Goal: Task Accomplishment & Management: Complete application form

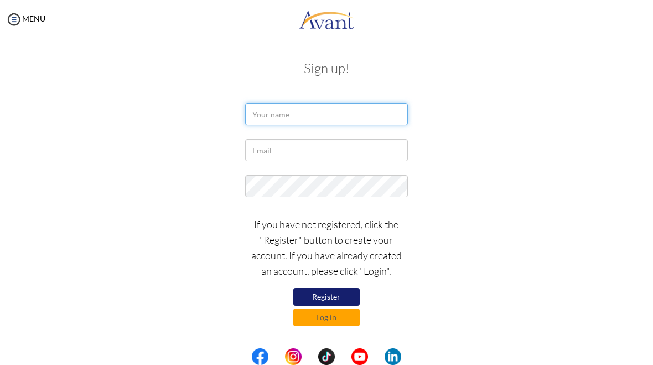
click at [338, 105] on input "text" at bounding box center [326, 114] width 162 height 22
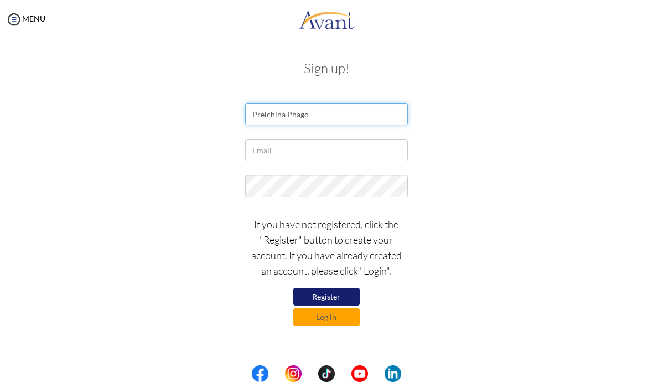
type input "Prelchina Phago"
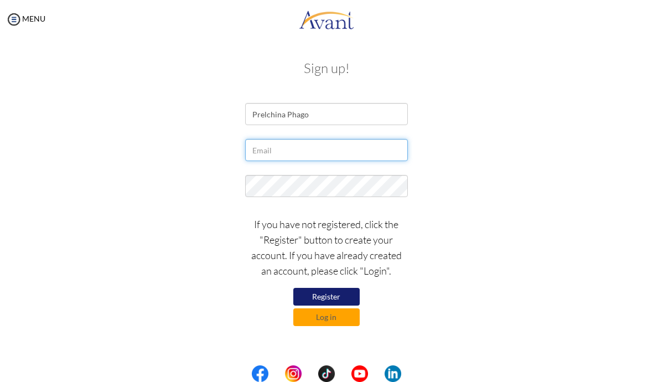
click at [320, 141] on input "text" at bounding box center [326, 150] width 162 height 22
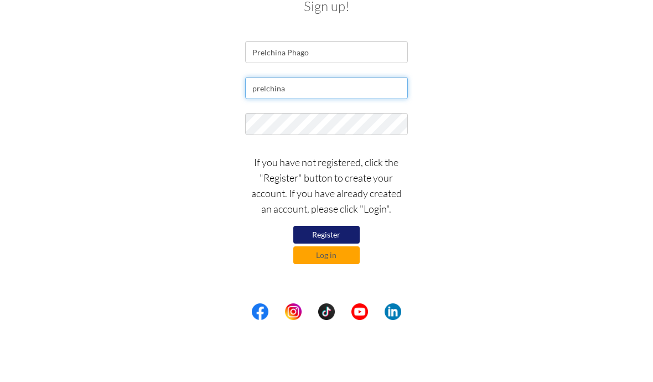
type input "prelchina"
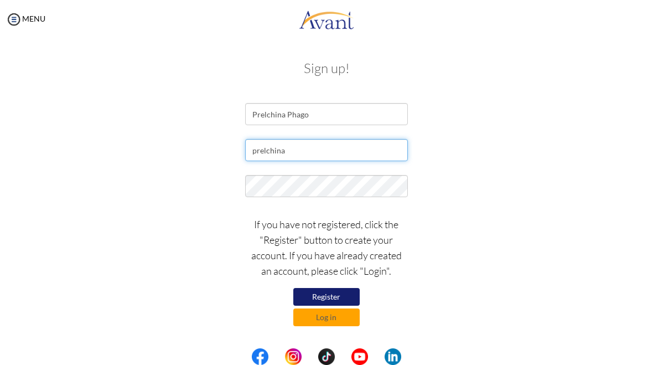
click at [350, 156] on body "Maintenance break. Please come back in 2 hours. MENU My Status What is the next…" at bounding box center [326, 182] width 653 height 365
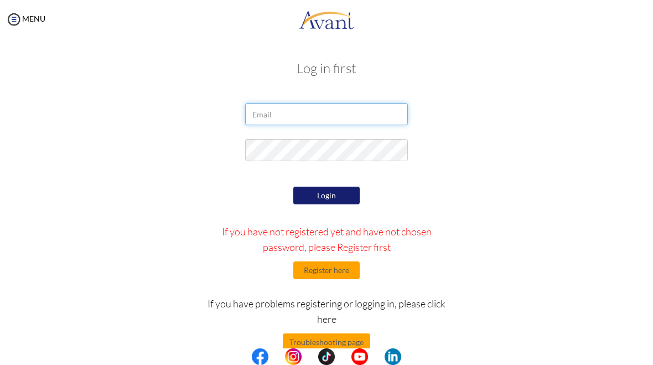
click at [346, 107] on input "email" at bounding box center [326, 114] width 162 height 22
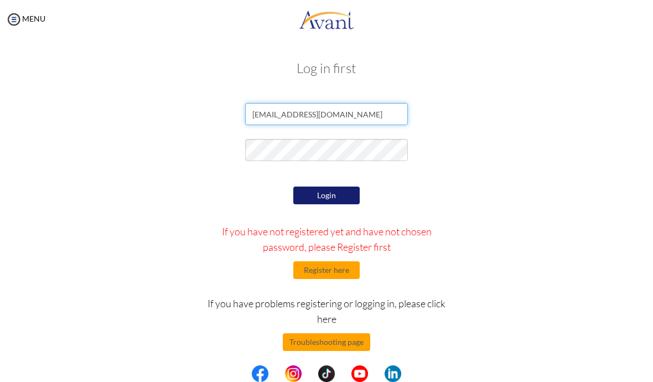
type input "prelchina.phago2@gmail.com"
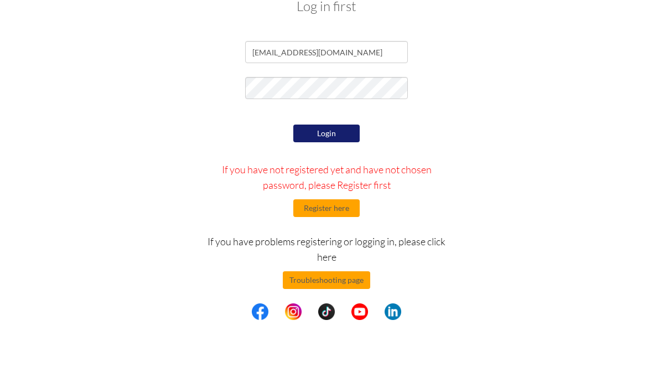
click at [343, 187] on button "Login" at bounding box center [326, 196] width 66 height 18
click at [346, 187] on button "Login" at bounding box center [326, 196] width 66 height 18
click at [343, 187] on button "Login" at bounding box center [326, 196] width 66 height 18
click at [345, 187] on button "Login" at bounding box center [326, 196] width 66 height 18
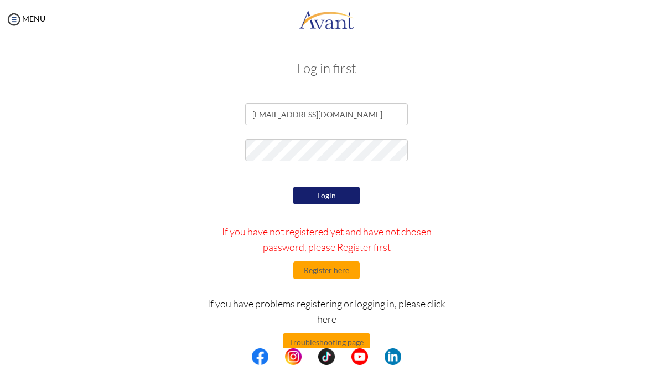
click at [339, 277] on button "Register here" at bounding box center [326, 270] width 66 height 18
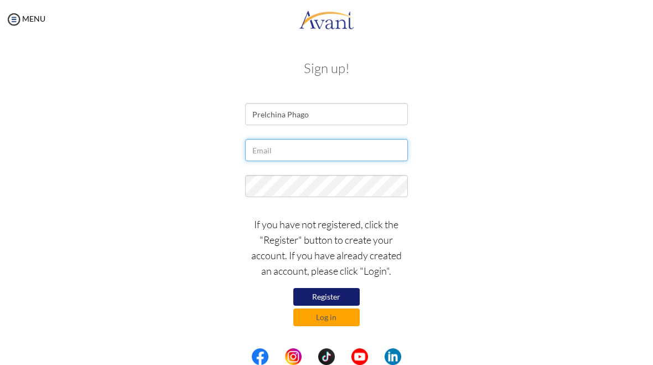
click at [342, 153] on input "text" at bounding box center [326, 150] width 162 height 22
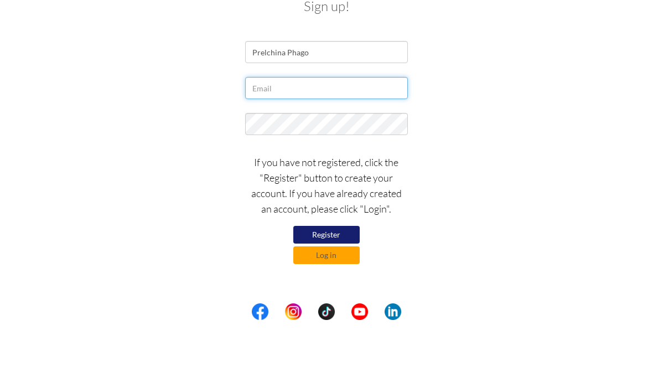
click at [346, 139] on input "text" at bounding box center [326, 150] width 162 height 22
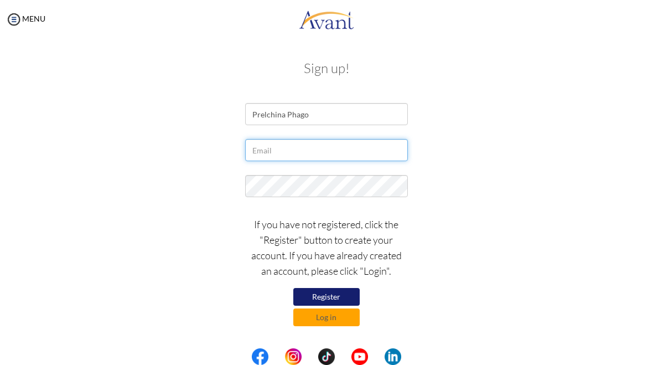
type input "prelchina.phago2@gmail.com"
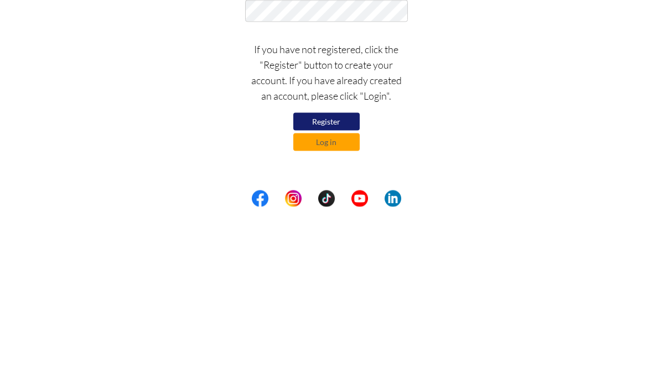
click at [336, 288] on button "Register" at bounding box center [326, 297] width 66 height 18
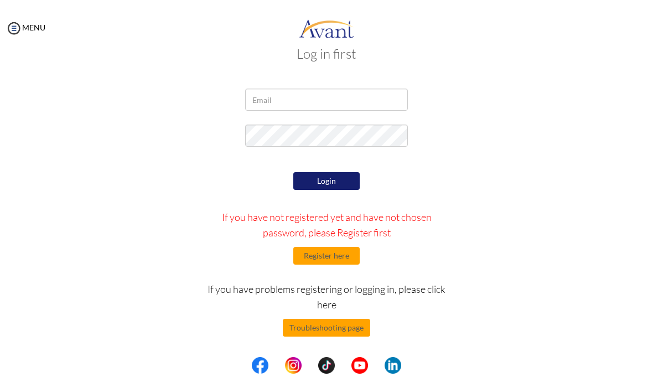
scroll to position [23, 0]
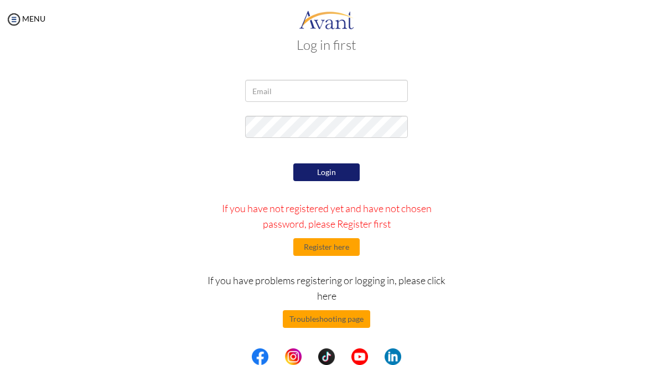
click at [344, 247] on button "Register here" at bounding box center [326, 247] width 66 height 18
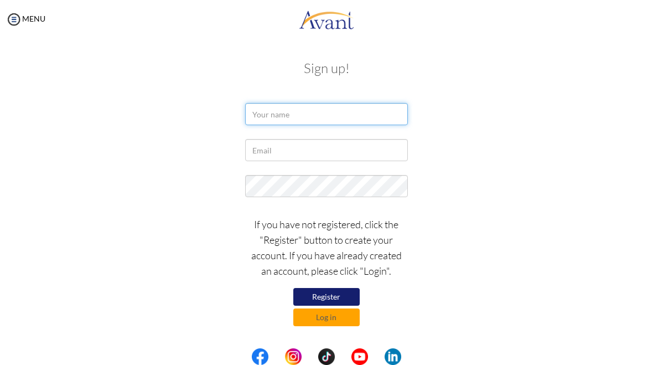
click at [336, 118] on input "text" at bounding box center [326, 114] width 162 height 22
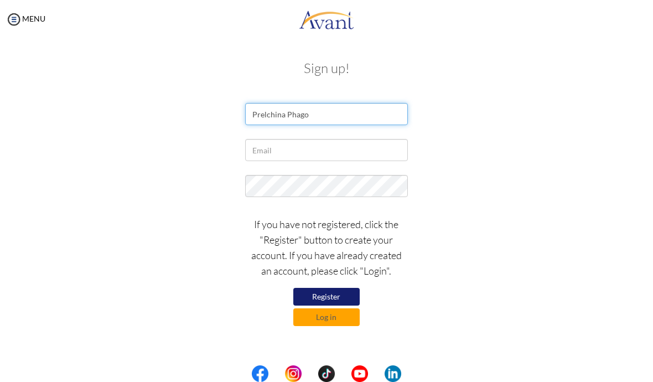
type input "Prelchina Phago"
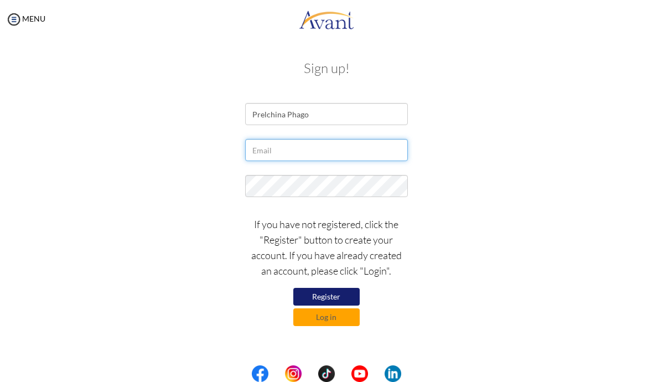
click at [324, 140] on input "text" at bounding box center [326, 150] width 162 height 22
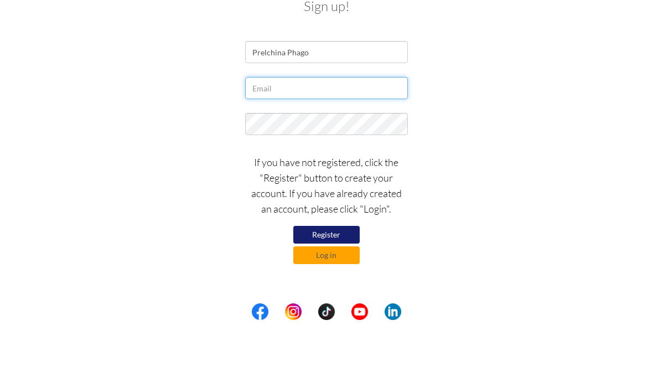
type input "P"
type input "[EMAIL_ADDRESS][DOMAIN_NAME]"
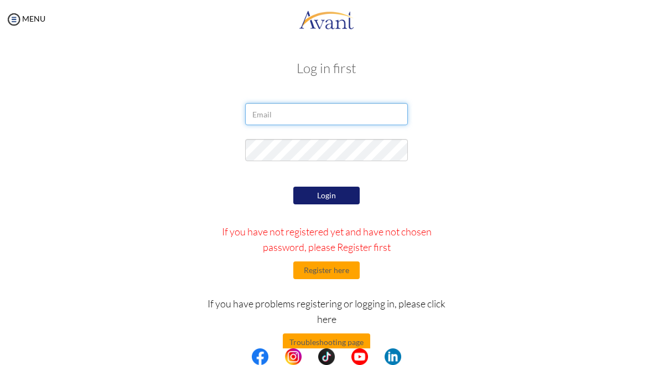
click at [313, 122] on input "email" at bounding box center [326, 114] width 162 height 22
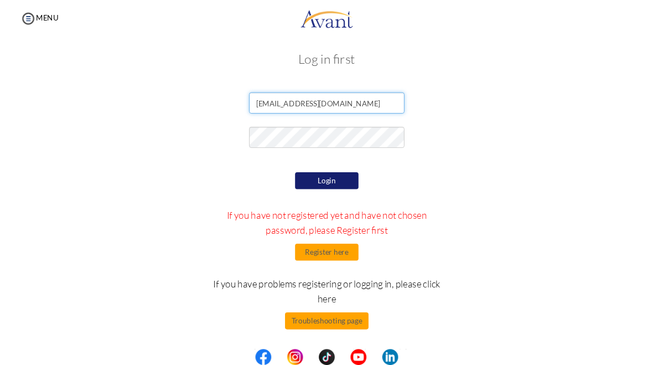
scroll to position [6, 0]
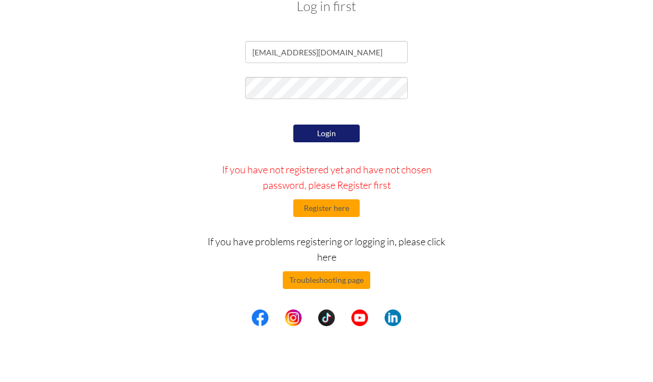
click at [336, 180] on button "Login" at bounding box center [326, 189] width 66 height 18
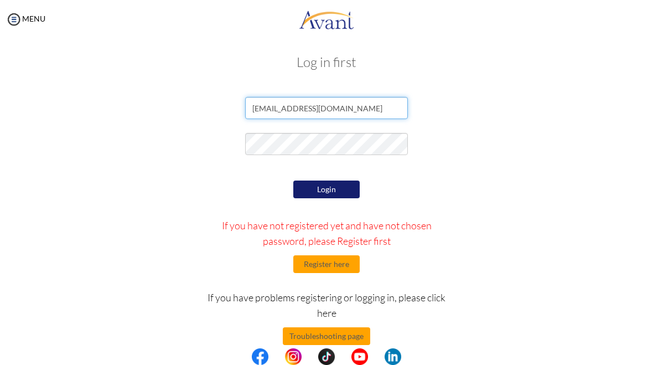
click at [266, 106] on input "prelcina.phago2@gmail.com" at bounding box center [326, 108] width 162 height 22
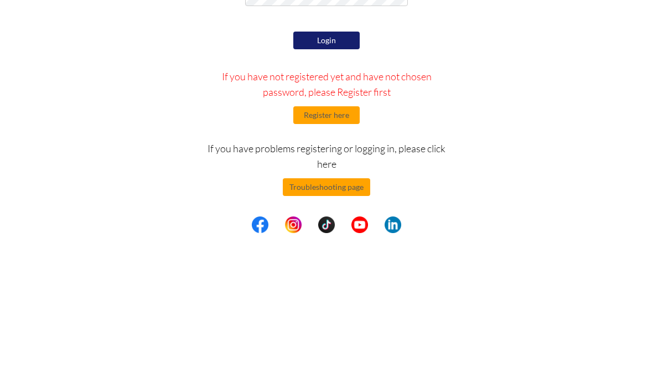
type input "[EMAIL_ADDRESS][DOMAIN_NAME]"
click at [346, 180] on button "Login" at bounding box center [326, 189] width 66 height 18
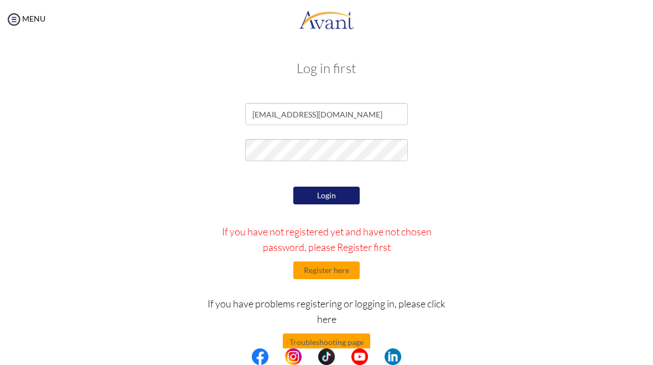
scroll to position [0, 0]
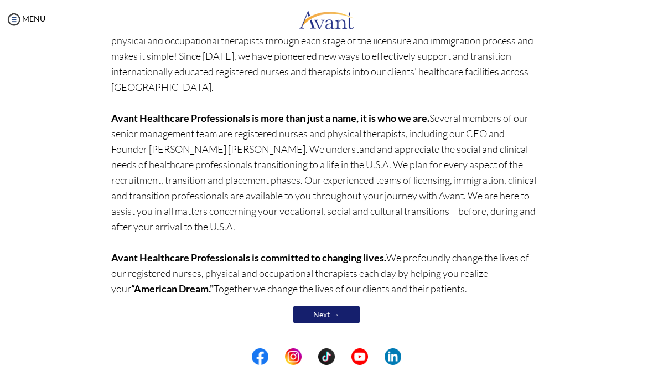
scroll to position [128, 0]
click at [340, 318] on link "Next →" at bounding box center [326, 315] width 66 height 18
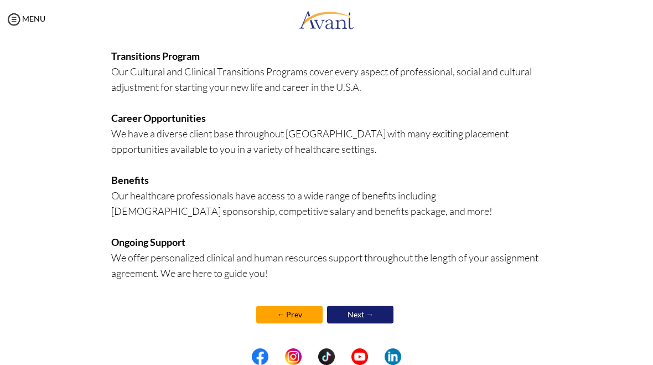
scroll to position [273, 0]
click at [367, 310] on link "Next →" at bounding box center [360, 314] width 66 height 18
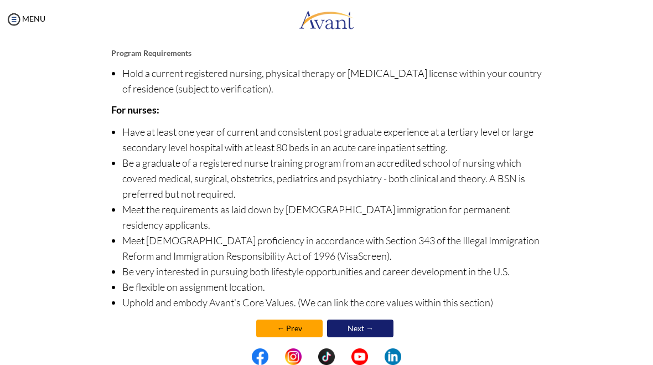
scroll to position [148, 0]
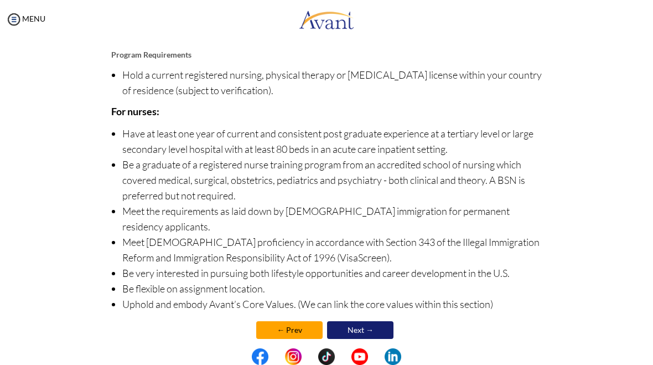
click at [374, 321] on link "Next →" at bounding box center [360, 330] width 66 height 18
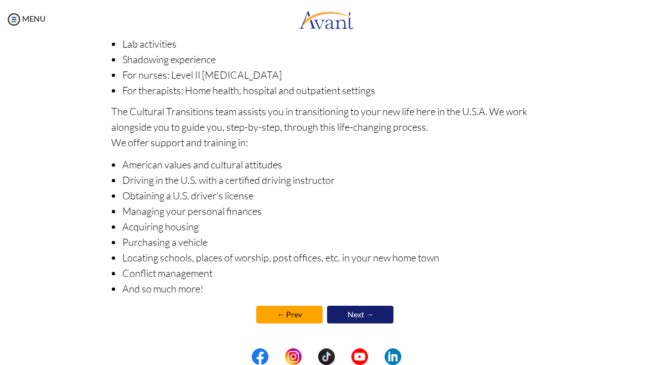
scroll to position [161, 0]
click at [368, 313] on link "Next →" at bounding box center [360, 314] width 66 height 18
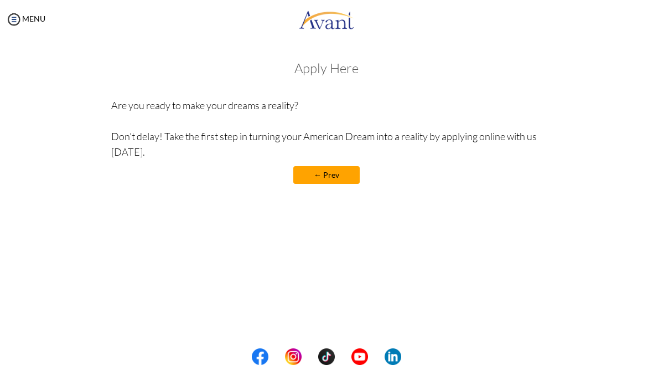
click at [336, 179] on link "← Prev" at bounding box center [326, 175] width 66 height 18
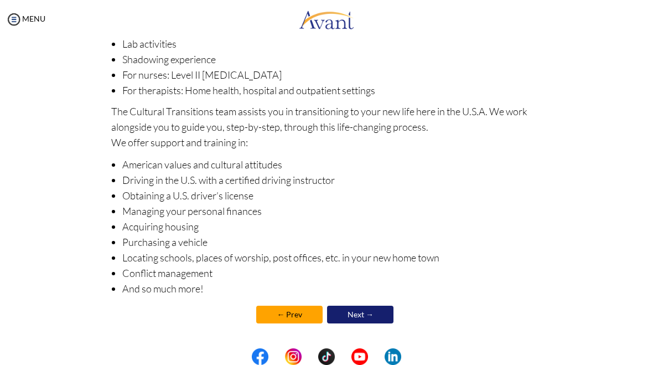
click at [371, 313] on link "Next →" at bounding box center [360, 314] width 66 height 18
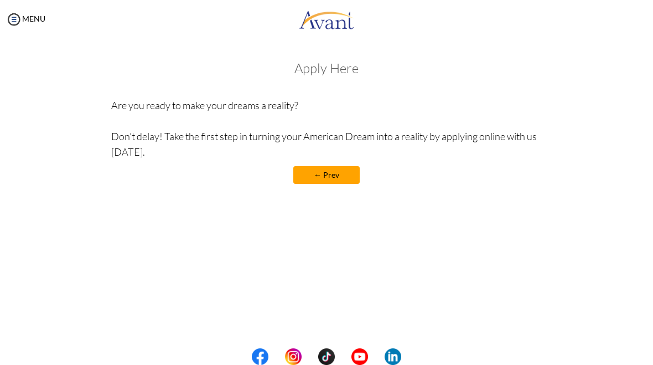
click at [343, 64] on h3 "Apply Here" at bounding box center [326, 68] width 431 height 14
click at [339, 72] on h3 "Apply Here" at bounding box center [326, 68] width 431 height 14
click at [350, 136] on p "Are you ready to make your dreams a reality? Don’t delay! Take the first step i…" at bounding box center [326, 128] width 431 height 62
click at [348, 173] on link "← Prev" at bounding box center [326, 175] width 66 height 18
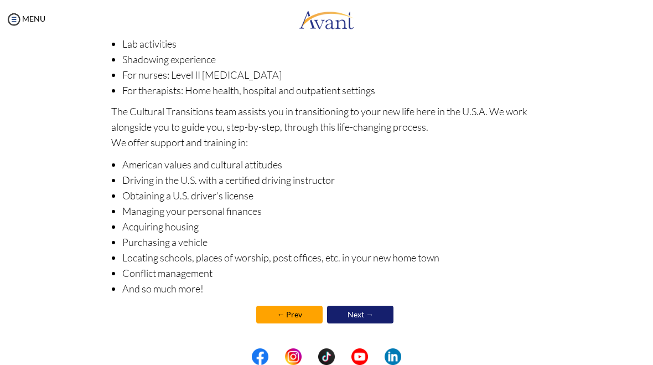
click at [371, 323] on link "Next →" at bounding box center [360, 314] width 66 height 18
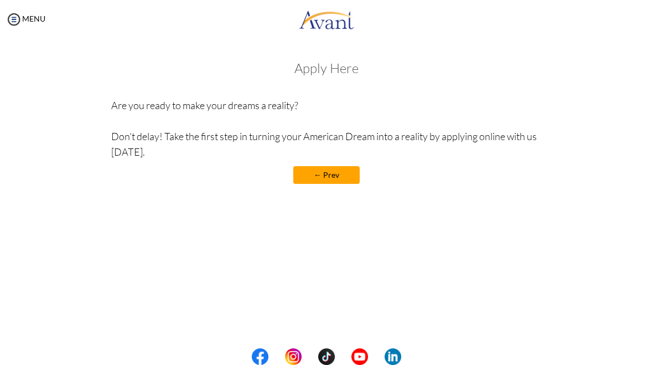
click at [331, 183] on link "← Prev" at bounding box center [326, 175] width 66 height 18
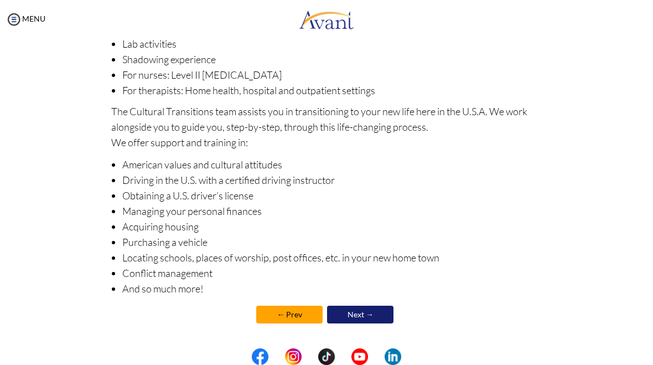
click at [372, 315] on link "Next →" at bounding box center [360, 314] width 66 height 18
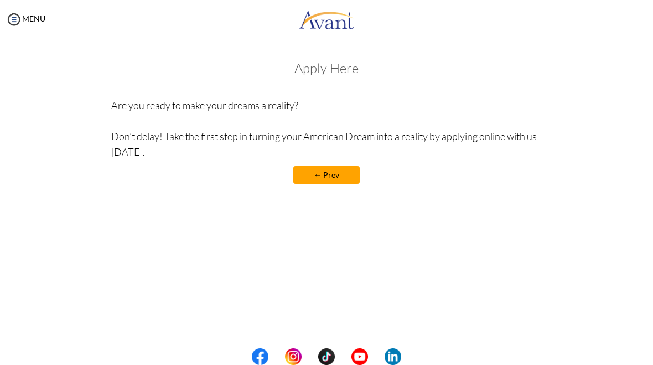
click at [395, 177] on center "← Prev" at bounding box center [326, 175] width 431 height 18
click at [415, 167] on center "← Prev" at bounding box center [326, 175] width 431 height 18
click at [392, 176] on center "← Prev" at bounding box center [326, 175] width 431 height 18
click at [314, 79] on div "Apply Here Are you ready to make your dreams a reality? Don’t delay! Take the f…" at bounding box center [326, 128] width 431 height 134
click at [326, 65] on h3 "Apply Here" at bounding box center [326, 68] width 431 height 14
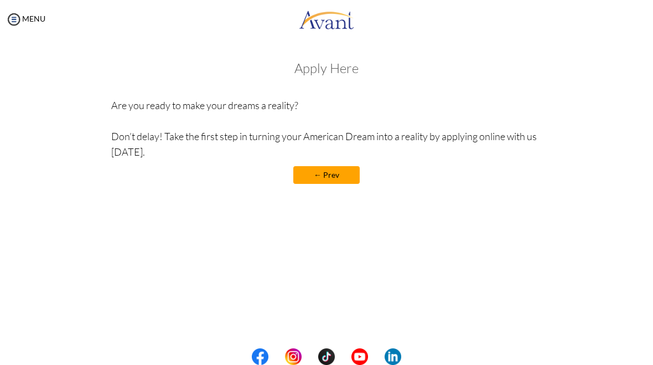
click at [6, 23] on img at bounding box center [14, 19] width 17 height 17
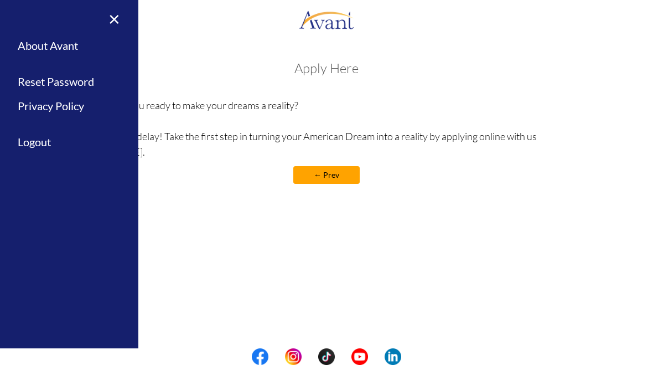
click at [68, 46] on link "About Avant" at bounding box center [69, 45] width 138 height 25
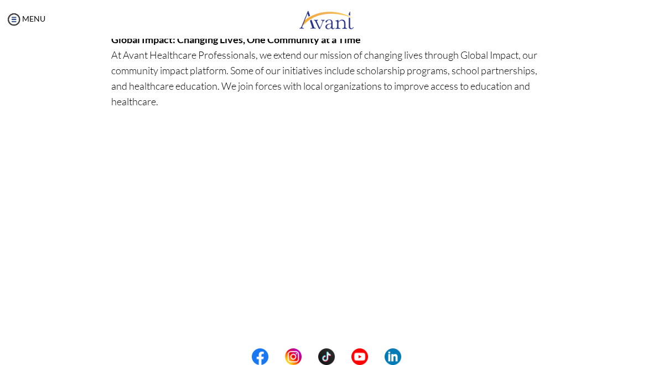
scroll to position [372, 0]
click at [14, 18] on img at bounding box center [14, 19] width 17 height 17
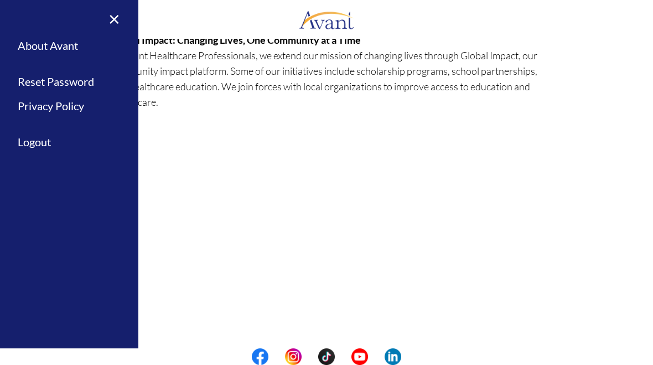
click at [77, 109] on link "Privacy Policy" at bounding box center [69, 106] width 138 height 25
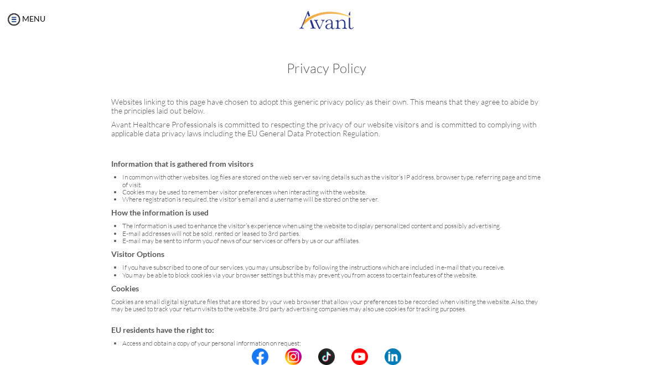
scroll to position [-1, 0]
click at [18, 15] on img at bounding box center [14, 19] width 17 height 17
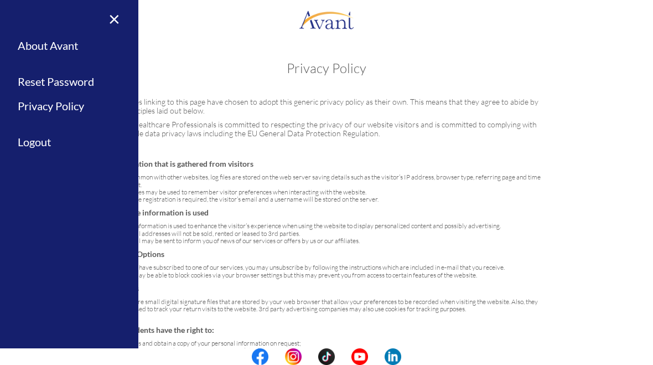
click at [91, 138] on link "Logout" at bounding box center [69, 142] width 138 height 25
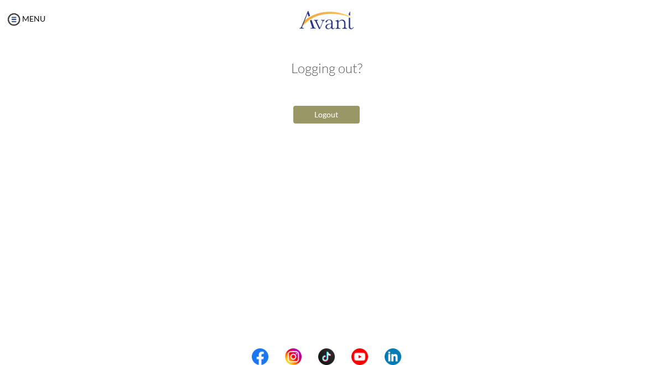
click at [339, 114] on button "Logout" at bounding box center [326, 115] width 66 height 18
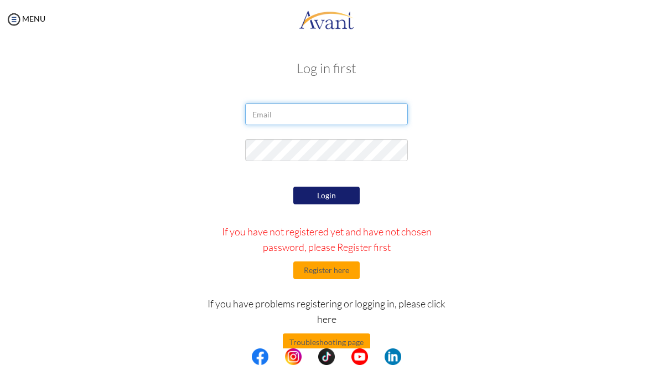
click at [339, 121] on input "email" at bounding box center [326, 114] width 162 height 22
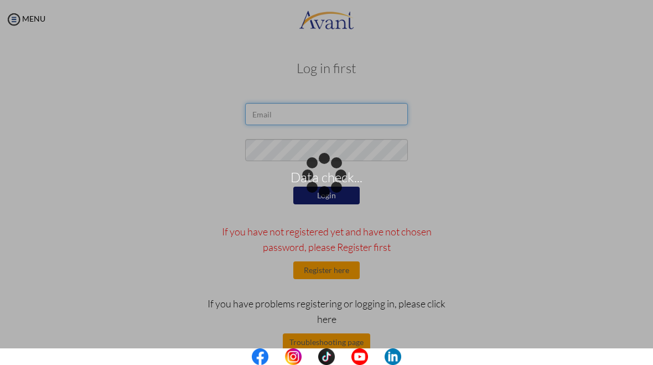
type input "[EMAIL_ADDRESS][DOMAIN_NAME]"
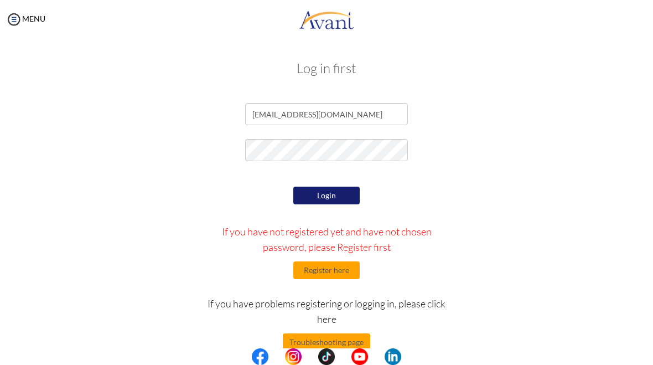
click at [344, 196] on button "Login" at bounding box center [326, 196] width 66 height 18
click at [340, 197] on button "Login" at bounding box center [326, 196] width 66 height 18
click at [334, 195] on button "Login" at bounding box center [326, 196] width 66 height 18
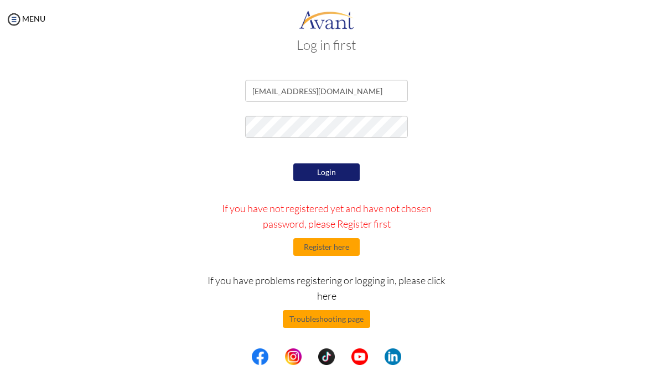
scroll to position [82, 0]
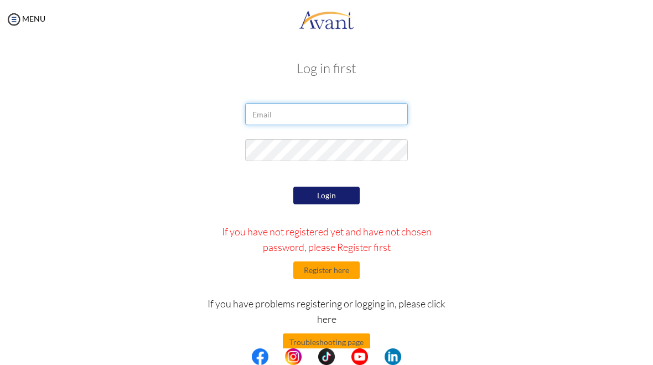
click at [360, 109] on input "email" at bounding box center [326, 114] width 162 height 22
type input "[EMAIL_ADDRESS][DOMAIN_NAME]"
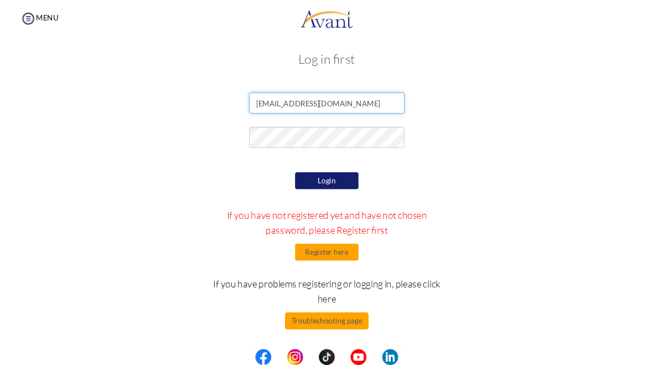
scroll to position [6, 0]
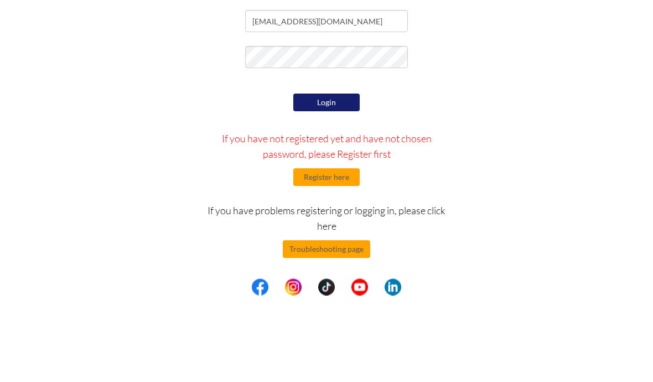
click at [330, 180] on button "Login" at bounding box center [326, 189] width 66 height 18
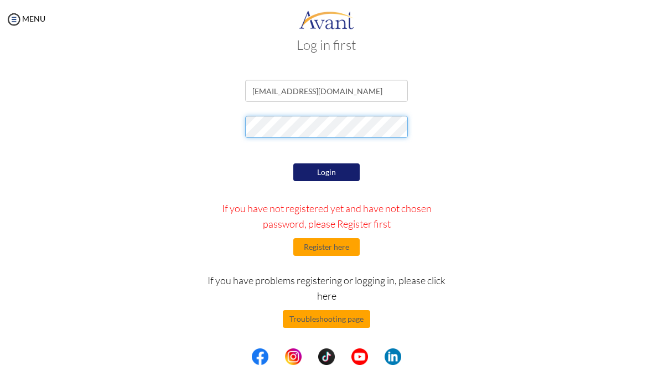
scroll to position [23, 0]
click at [339, 169] on button "Login" at bounding box center [326, 172] width 66 height 18
click at [359, 129] on body "Maintenance break. Please come back in 2 hours. MENU My Status What is the next…" at bounding box center [326, 182] width 653 height 365
click at [350, 167] on button "Login" at bounding box center [326, 172] width 66 height 18
click at [338, 166] on button "Login" at bounding box center [326, 172] width 66 height 18
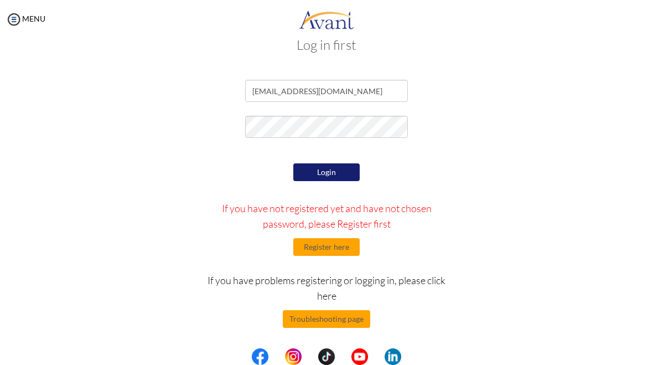
click at [334, 247] on button "Register here" at bounding box center [326, 247] width 66 height 18
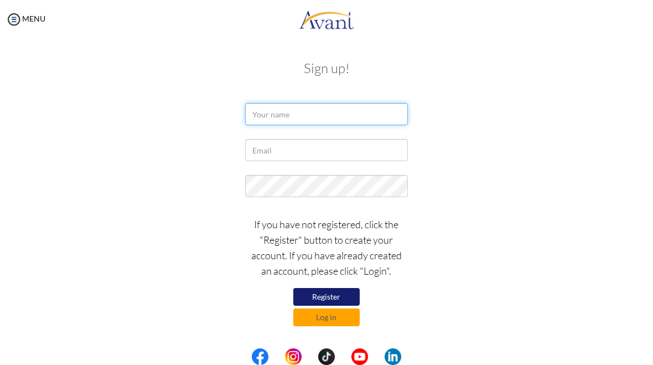
click at [364, 107] on input "text" at bounding box center [326, 114] width 162 height 22
type input "Prelchina Phago"
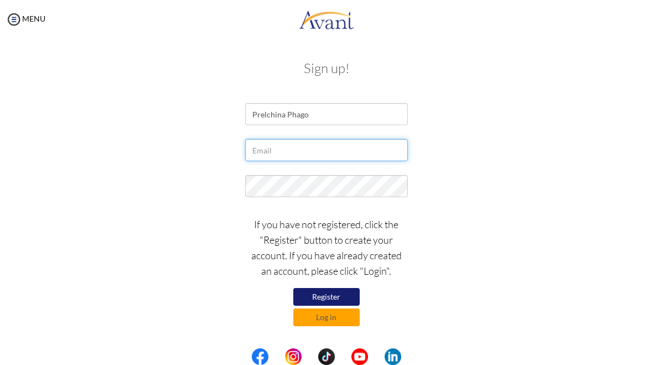
click at [352, 151] on input "text" at bounding box center [326, 150] width 162 height 22
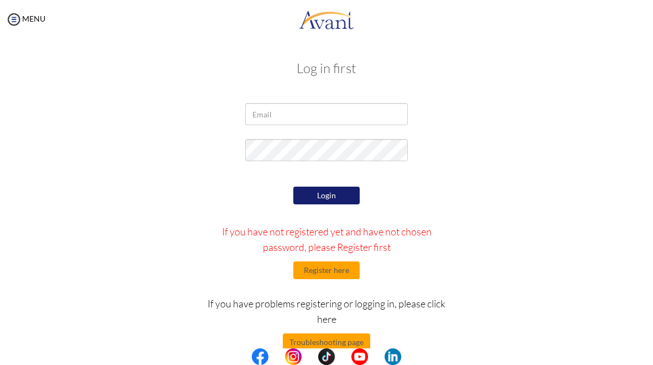
click at [344, 268] on button "Register here" at bounding box center [326, 270] width 66 height 18
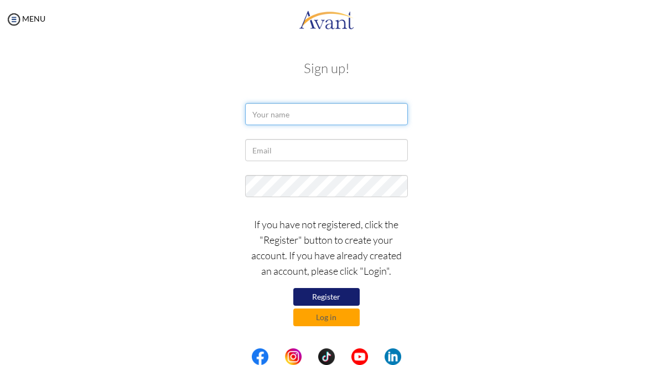
click at [353, 116] on input "text" at bounding box center [326, 114] width 162 height 22
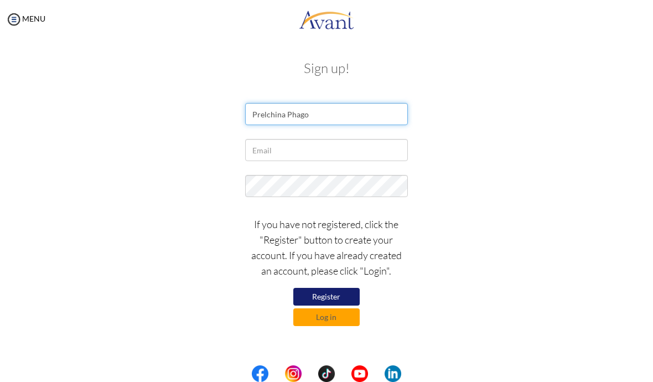
type input "Prelchina Phago"
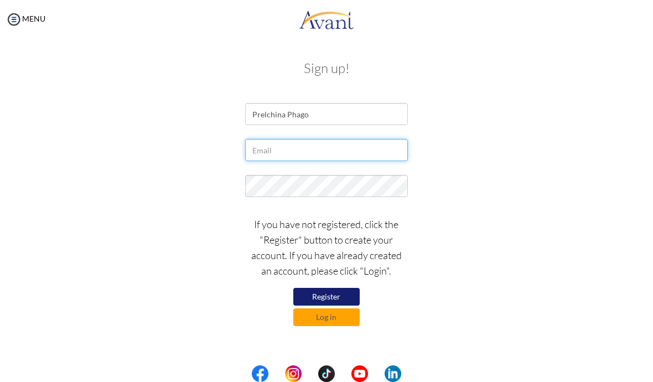
click at [340, 144] on input "text" at bounding box center [326, 150] width 162 height 22
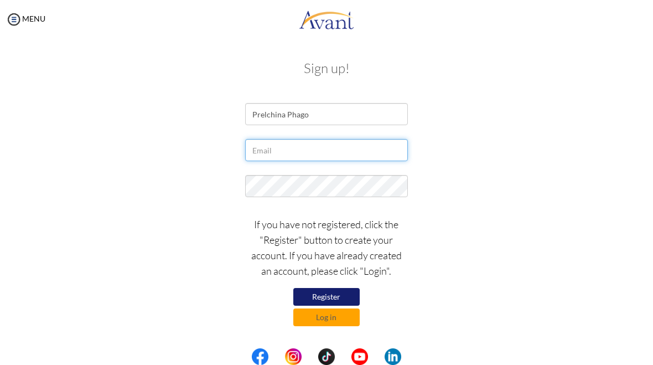
type input "[EMAIL_ADDRESS][DOMAIN_NAME]"
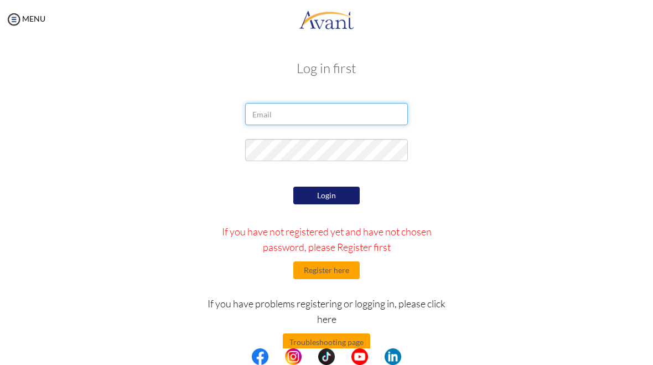
click at [349, 116] on input "email" at bounding box center [326, 114] width 162 height 22
type input "[EMAIL_ADDRESS][DOMAIN_NAME]"
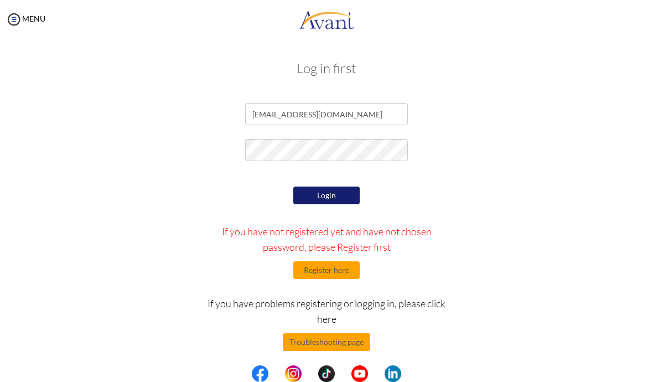
click at [555, 146] on div at bounding box center [326, 153] width 537 height 28
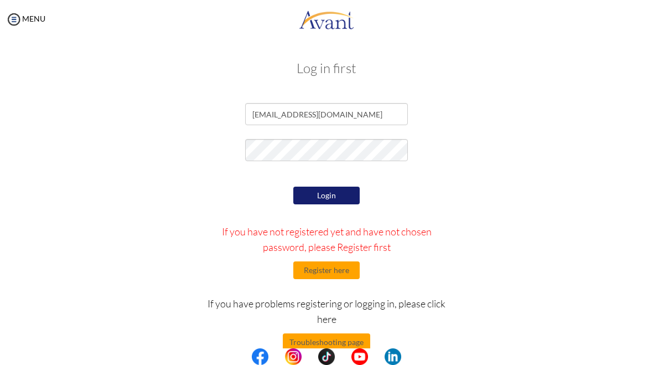
click at [338, 196] on button "Login" at bounding box center [326, 196] width 66 height 18
click at [347, 98] on div "Log in first Login If you have not registered yet and have not chosen password,…" at bounding box center [326, 233] width 537 height 366
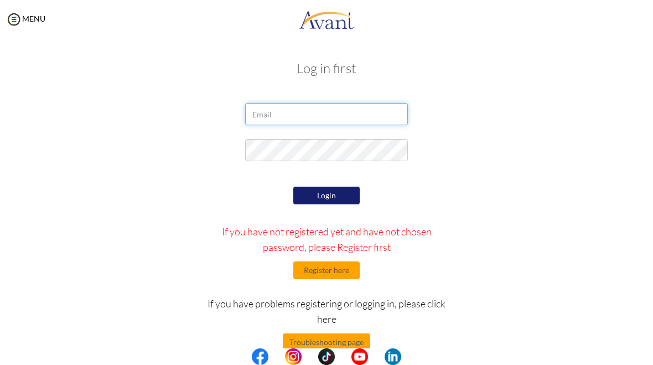
click at [335, 117] on input "email" at bounding box center [326, 114] width 162 height 22
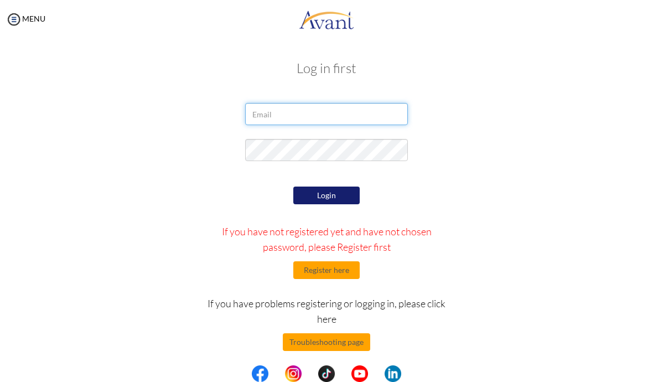
click at [339, 121] on input "email" at bounding box center [326, 114] width 162 height 22
type input "p"
type input "[EMAIL_ADDRESS][DOMAIN_NAME]"
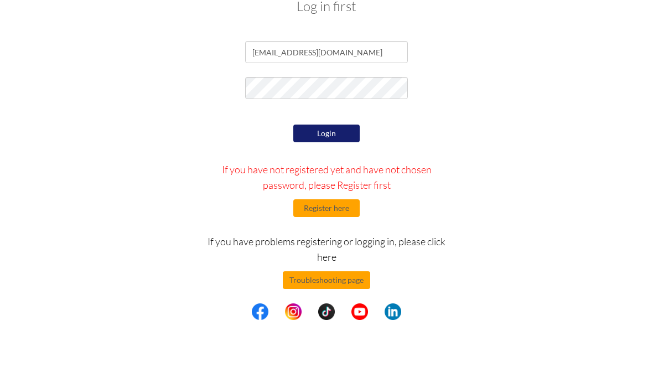
click at [336, 187] on button "Login" at bounding box center [326, 196] width 66 height 18
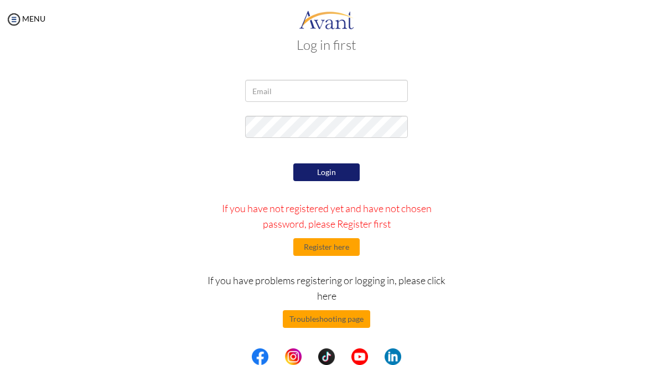
scroll to position [23, 0]
click at [341, 97] on input "email" at bounding box center [326, 91] width 162 height 22
click at [339, 100] on input "email" at bounding box center [326, 91] width 162 height 22
click at [344, 101] on input "email" at bounding box center [326, 91] width 162 height 22
click at [483, 121] on div at bounding box center [326, 130] width 537 height 28
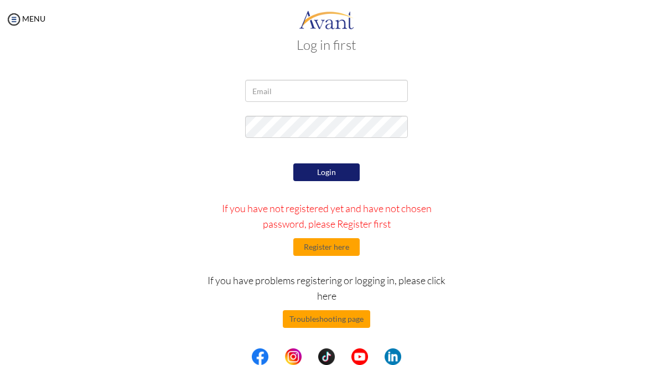
click at [353, 315] on button "Troubleshooting page" at bounding box center [326, 319] width 87 height 18
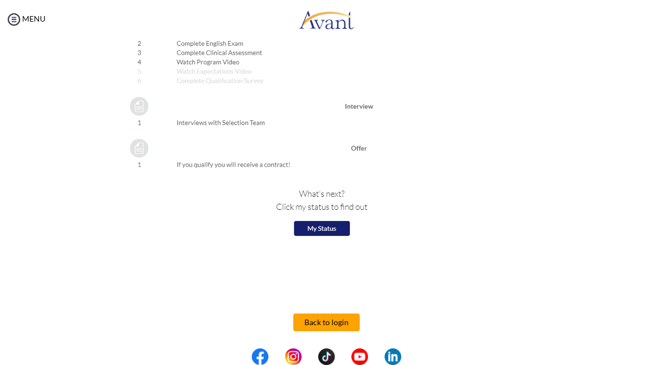
scroll to position [1258, 0]
click at [340, 325] on button "Back to login" at bounding box center [326, 323] width 66 height 18
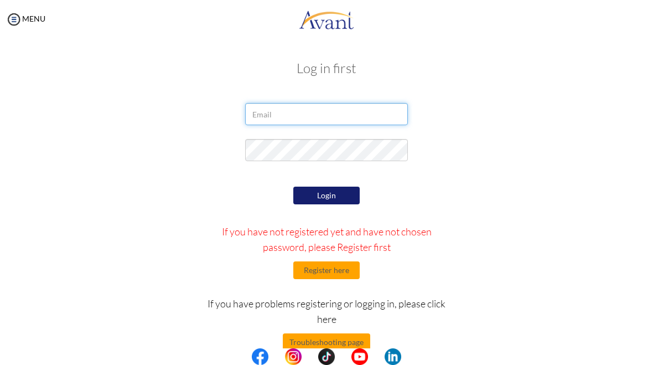
click at [328, 117] on input "email" at bounding box center [326, 114] width 162 height 22
type input "[EMAIL_ADDRESS][DOMAIN_NAME]"
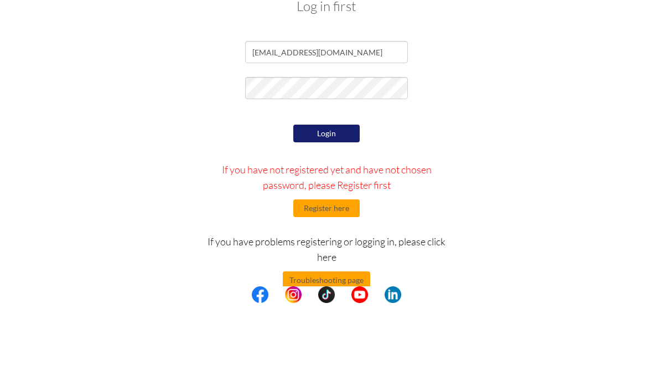
click at [336, 187] on button "Login" at bounding box center [326, 196] width 66 height 18
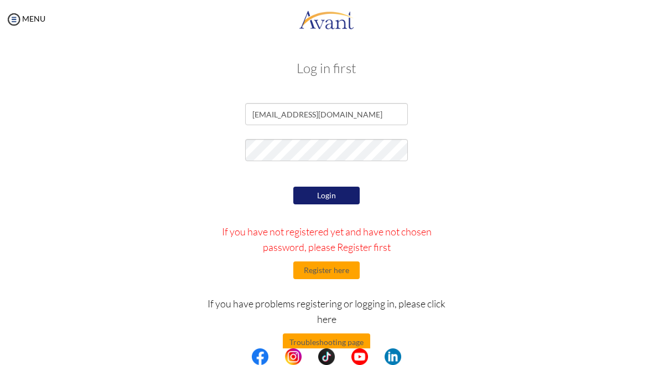
click at [347, 267] on button "Register here" at bounding box center [326, 270] width 66 height 18
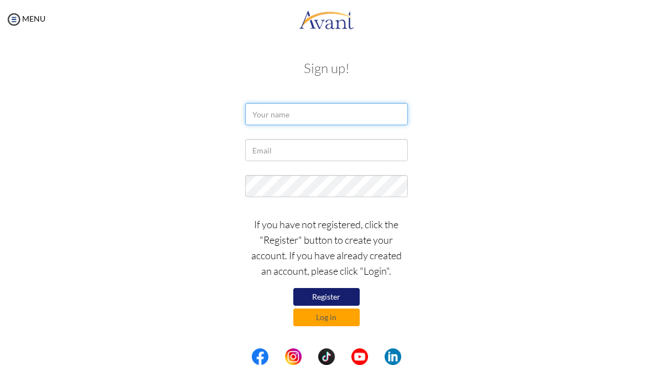
click at [343, 124] on input "text" at bounding box center [326, 114] width 162 height 22
type input "Prelchina Phago"
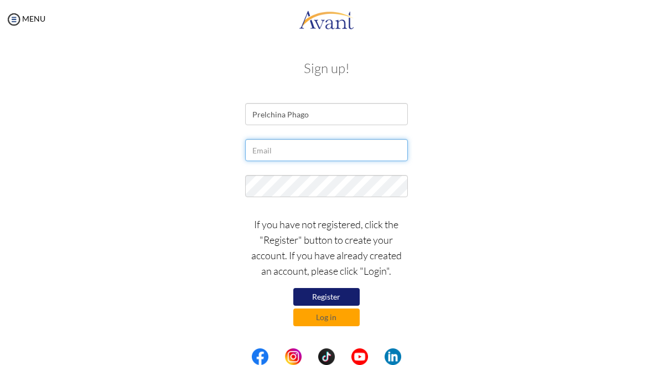
click at [360, 158] on input "text" at bounding box center [326, 150] width 162 height 22
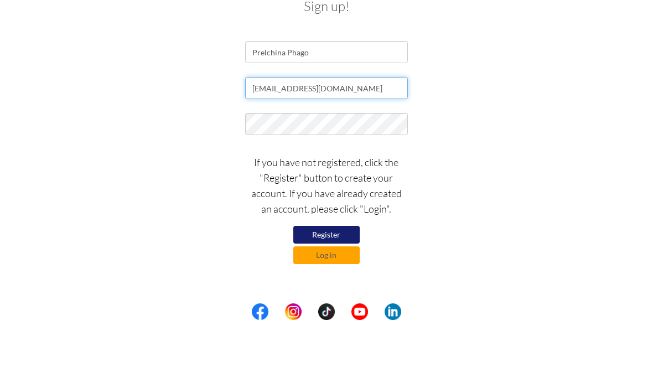
type input "[EMAIL_ADDRESS][DOMAIN_NAME]"
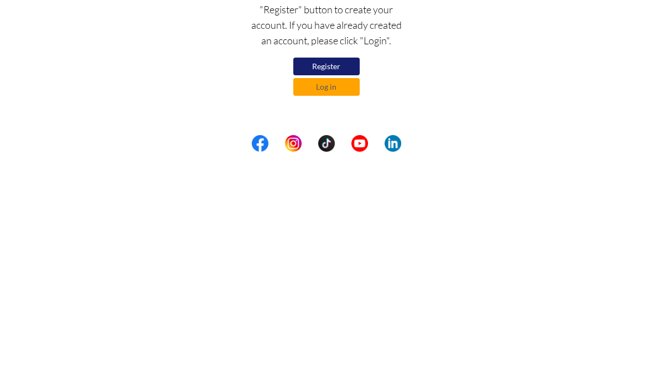
click at [334, 288] on button "Register" at bounding box center [326, 297] width 66 height 18
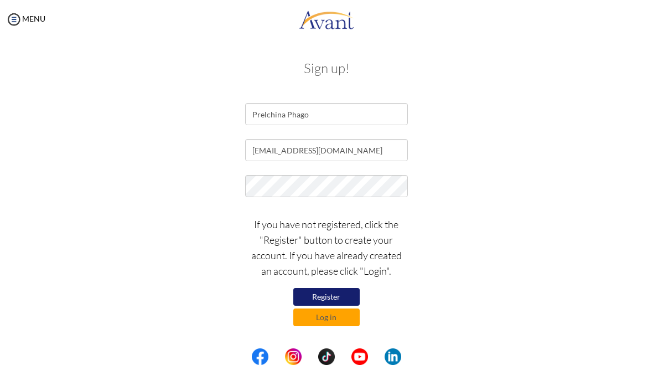
click at [340, 312] on button "Log in" at bounding box center [326, 317] width 66 height 18
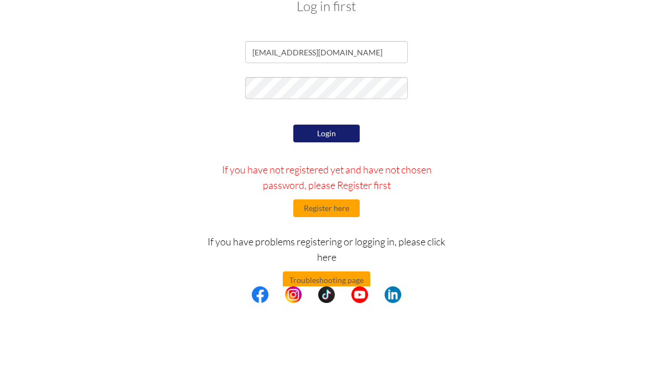
click at [346, 187] on button "Login" at bounding box center [326, 196] width 66 height 18
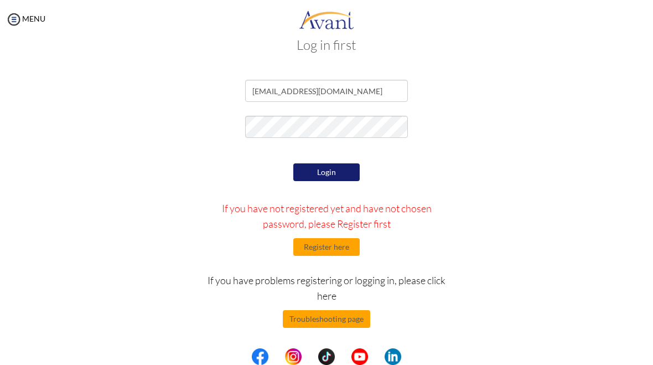
scroll to position [23, 0]
click at [346, 168] on button "Login" at bounding box center [326, 172] width 66 height 18
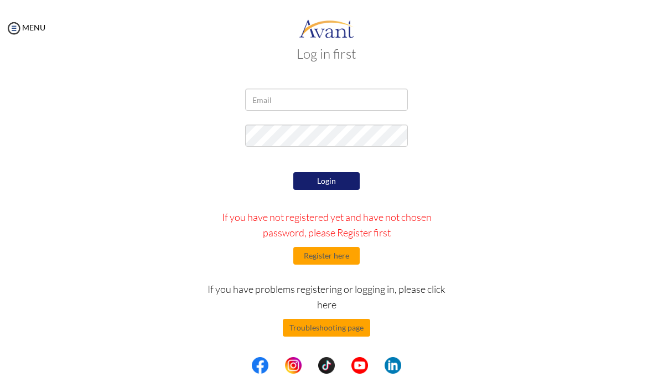
scroll to position [23, 0]
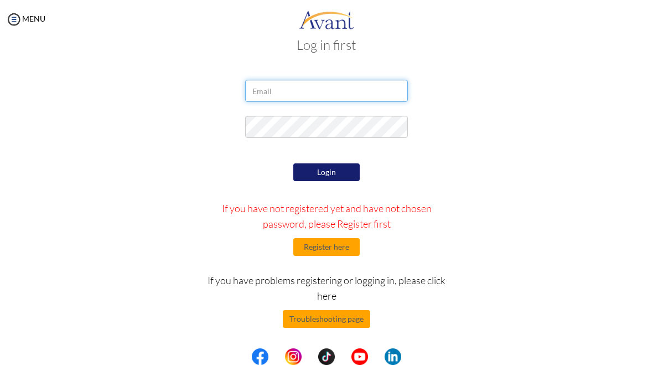
click at [381, 101] on input "email" at bounding box center [326, 91] width 162 height 22
type input "[EMAIL_ADDRESS][DOMAIN_NAME]"
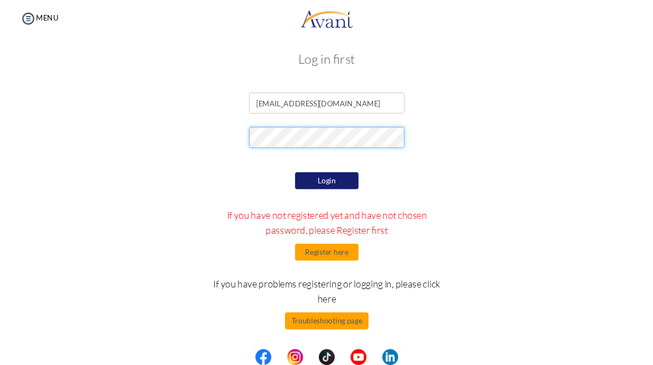
scroll to position [6, 0]
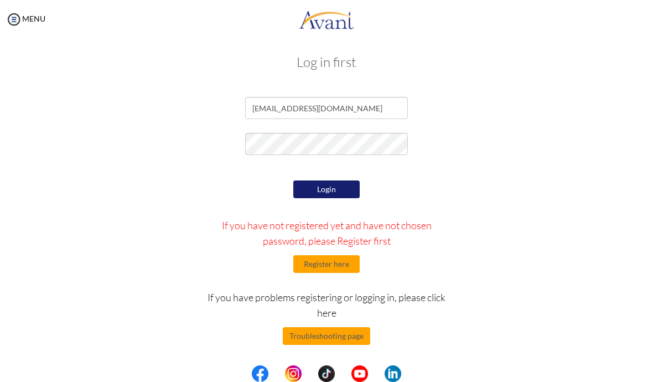
click at [552, 122] on div "[EMAIL_ADDRESS][DOMAIN_NAME]" at bounding box center [326, 111] width 537 height 28
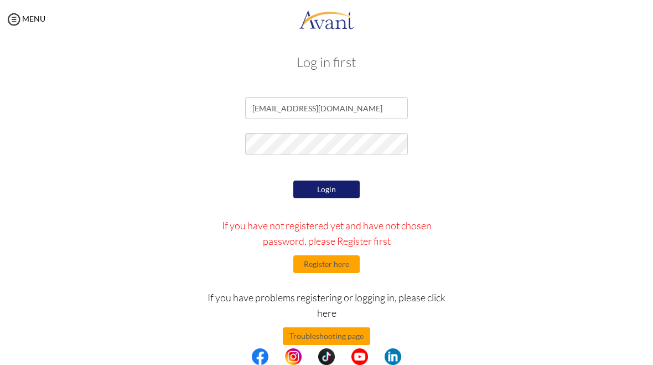
click at [353, 184] on button "Login" at bounding box center [326, 189] width 66 height 18
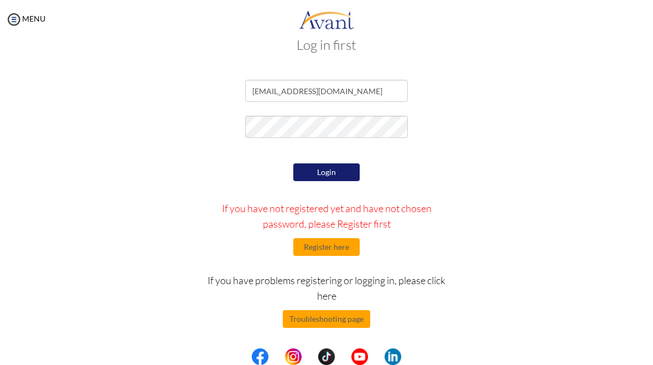
scroll to position [23, 0]
click at [344, 318] on button "Troubleshooting page" at bounding box center [326, 319] width 87 height 18
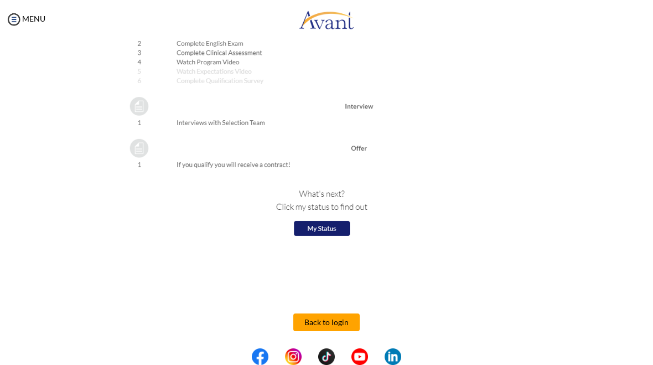
scroll to position [1258, 0]
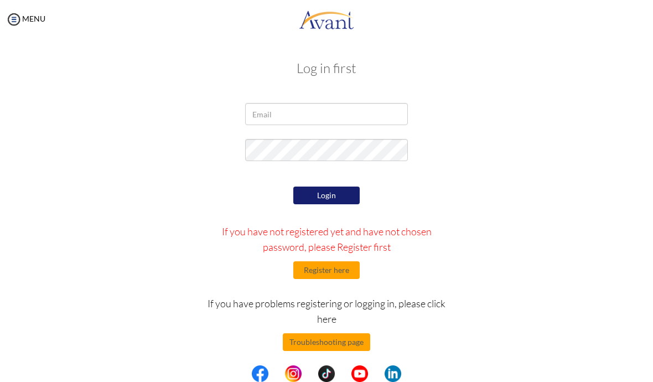
type input "a"
type input "[EMAIL_ADDRESS][DOMAIN_NAME]"
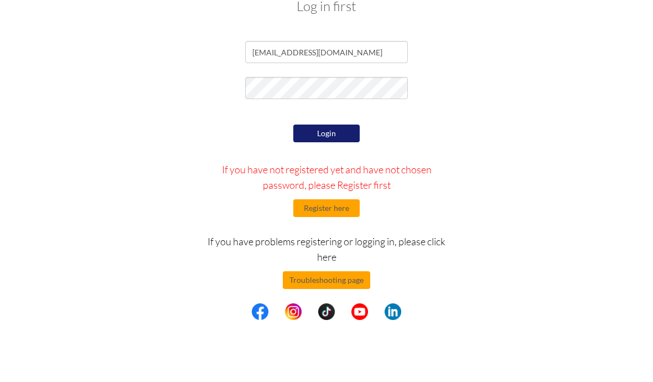
click at [340, 187] on button "Login" at bounding box center [326, 196] width 66 height 18
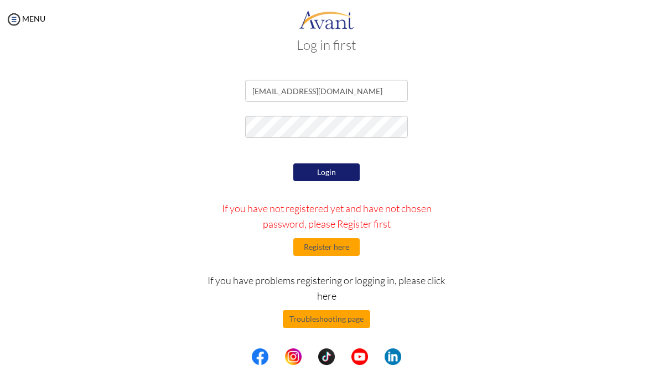
scroll to position [23, 0]
click at [343, 245] on button "Register here" at bounding box center [326, 247] width 66 height 18
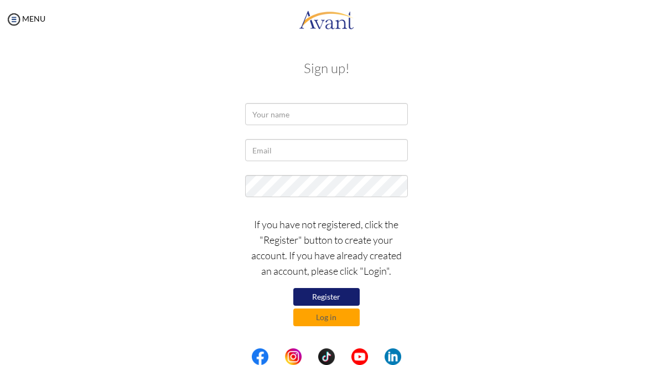
click at [344, 317] on button "Log in" at bounding box center [326, 317] width 66 height 18
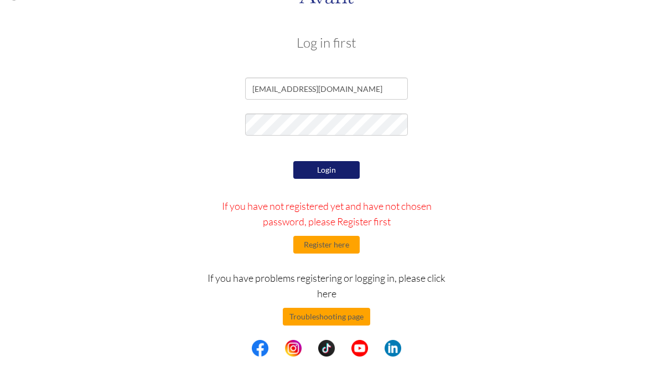
click at [580, 106] on form "prelchina.phago2@gmail.com Login If you have not registered yet and have not ch…" at bounding box center [326, 255] width 520 height 304
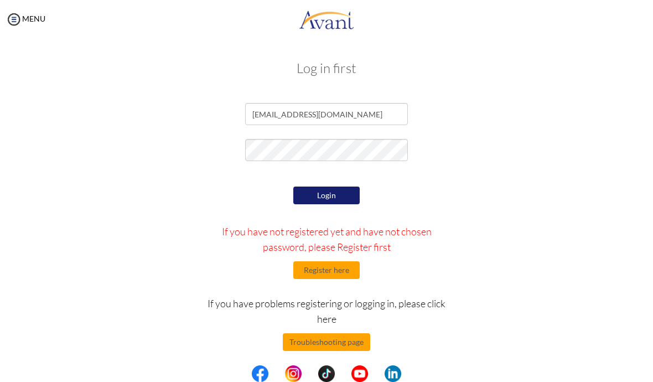
type input "[EMAIL_ADDRESS][DOMAIN_NAME]"
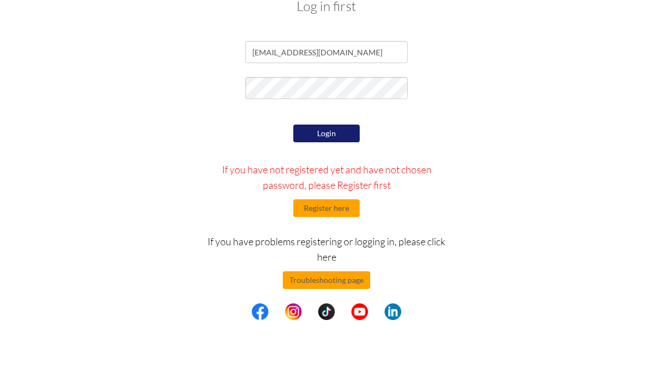
click at [341, 187] on button "Login" at bounding box center [326, 196] width 66 height 18
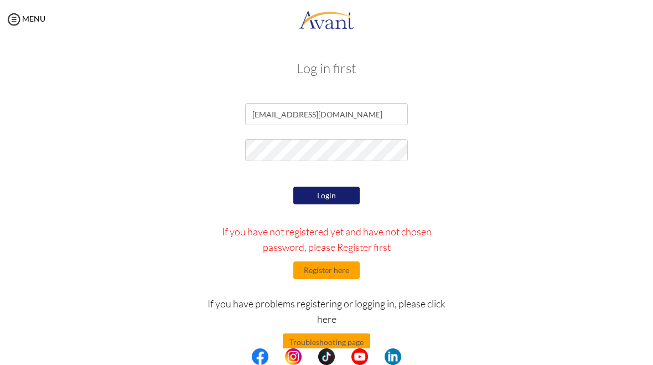
click at [333, 198] on button "Login" at bounding box center [326, 196] width 66 height 18
click at [335, 195] on button "Login" at bounding box center [326, 196] width 66 height 18
click at [342, 190] on button "Login" at bounding box center [326, 196] width 66 height 18
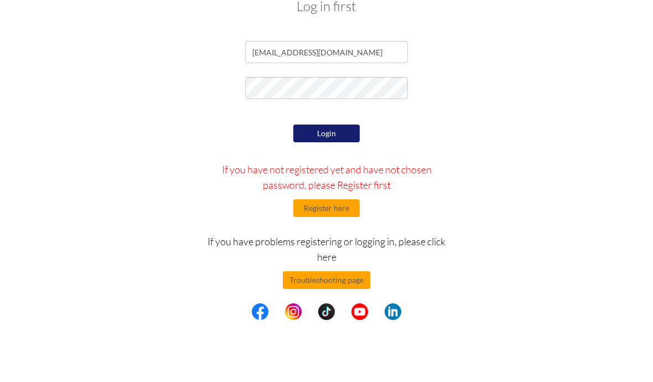
click at [333, 187] on button "Login" at bounding box center [326, 196] width 66 height 18
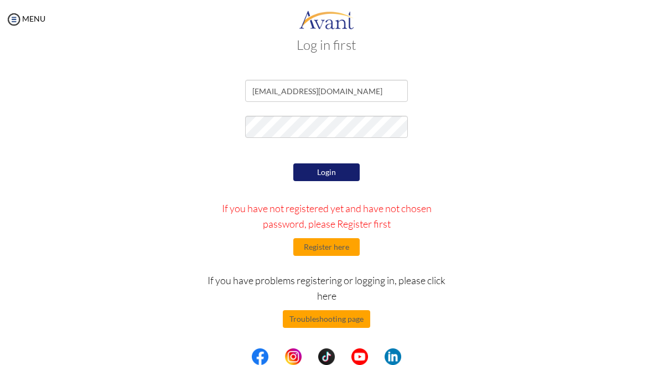
scroll to position [23, 0]
click at [252, 360] on img at bounding box center [260, 356] width 17 height 17
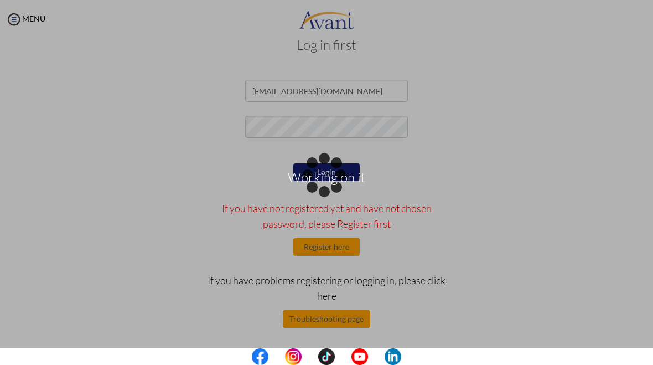
click at [296, 361] on img at bounding box center [293, 356] width 17 height 17
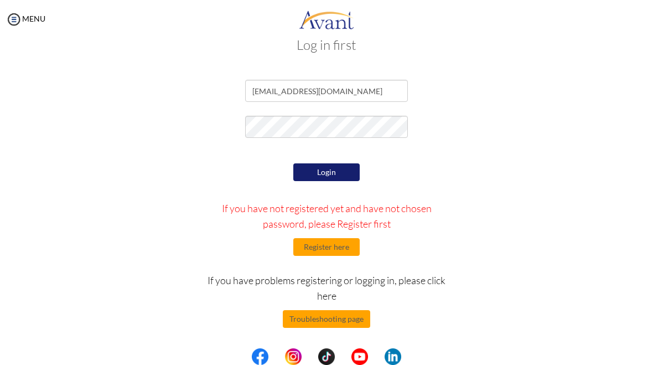
click at [328, 354] on img at bounding box center [326, 356] width 17 height 17
